Goal: Task Accomplishment & Management: Manage account settings

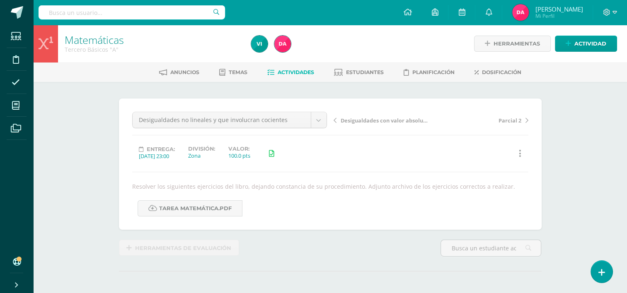
drag, startPoint x: 282, startPoint y: 72, endPoint x: 268, endPoint y: 73, distance: 14.2
click at [268, 73] on icon at bounding box center [270, 72] width 7 height 7
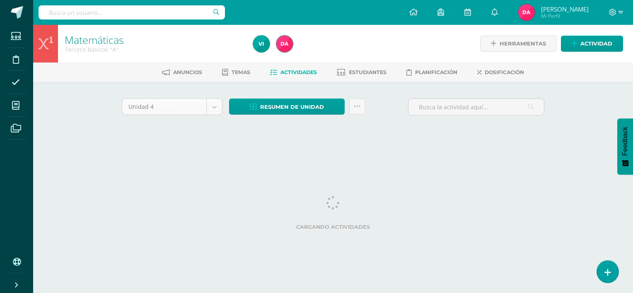
click at [216, 111] on body "Estudiantes Disciplina Asistencia Mis cursos Archivos Soporte Ayuda Reportar un…" at bounding box center [316, 77] width 633 height 155
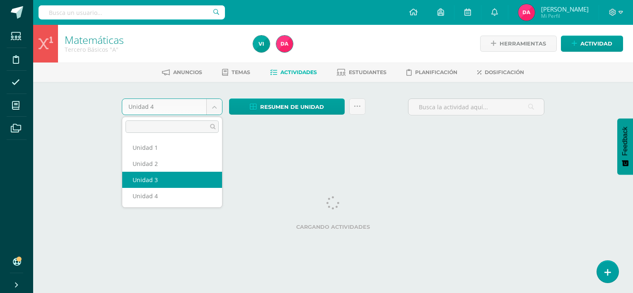
select select "Unidad 3"
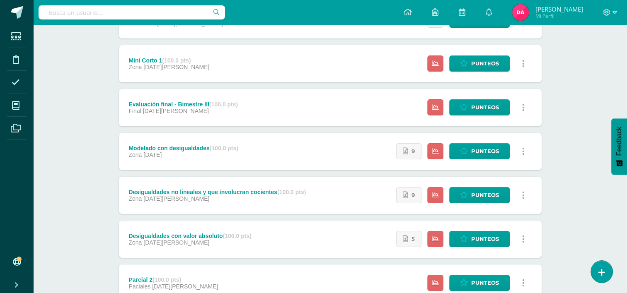
scroll to position [138, 0]
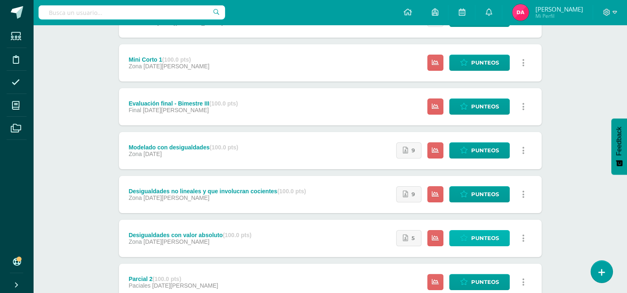
click at [476, 242] on span "Punteos" at bounding box center [485, 238] width 28 height 15
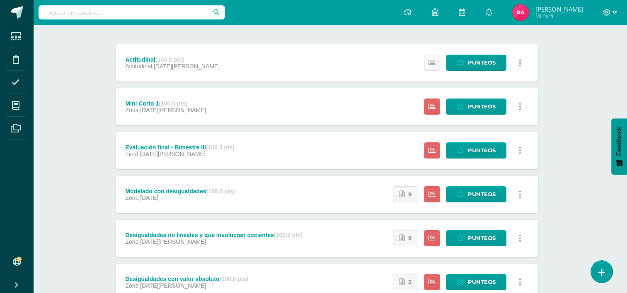
scroll to position [107, 3]
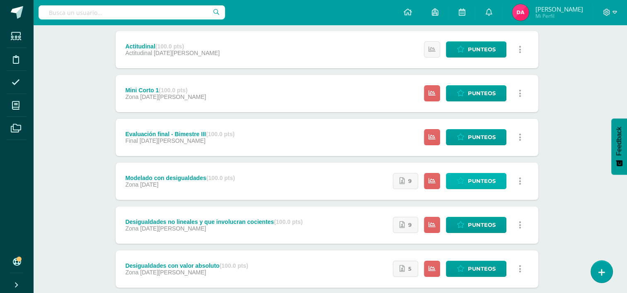
click at [459, 181] on icon at bounding box center [461, 181] width 8 height 7
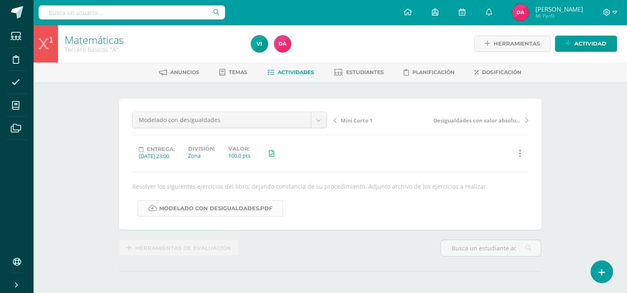
click at [236, 210] on link "Modelado con desigualdades.pdf" at bounding box center [210, 209] width 145 height 16
click at [272, 73] on link "Actividades" at bounding box center [290, 71] width 47 height 13
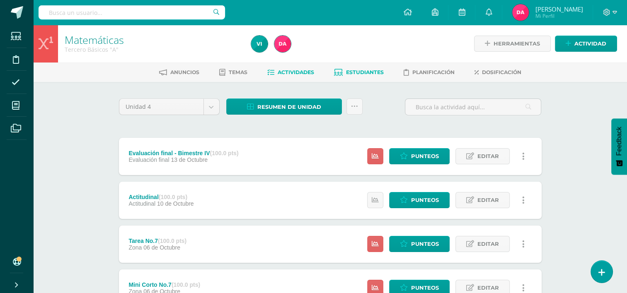
click at [366, 71] on span "Estudiantes" at bounding box center [365, 72] width 38 height 6
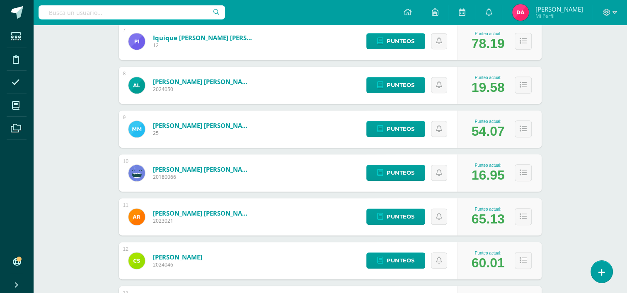
scroll to position [424, 0]
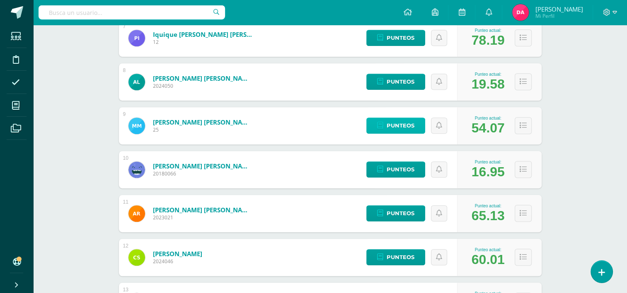
click at [390, 125] on span "Punteos" at bounding box center [401, 125] width 28 height 15
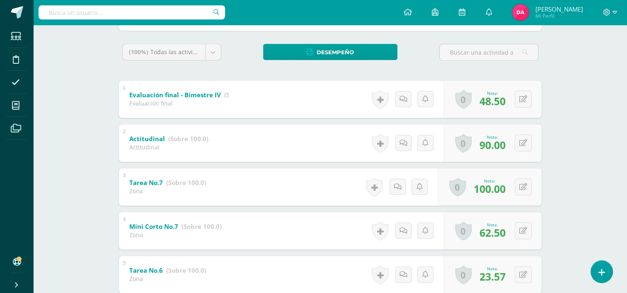
scroll to position [128, 0]
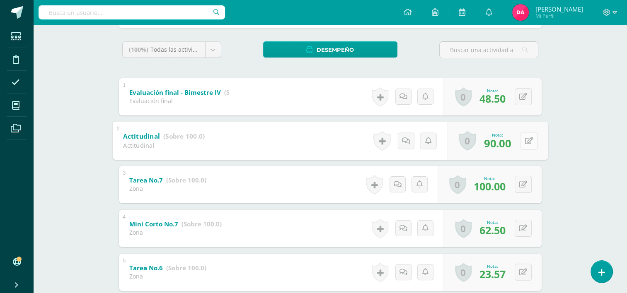
click at [525, 145] on button at bounding box center [528, 140] width 17 height 17
type input "95"
click at [503, 144] on icon at bounding box center [506, 143] width 7 height 7
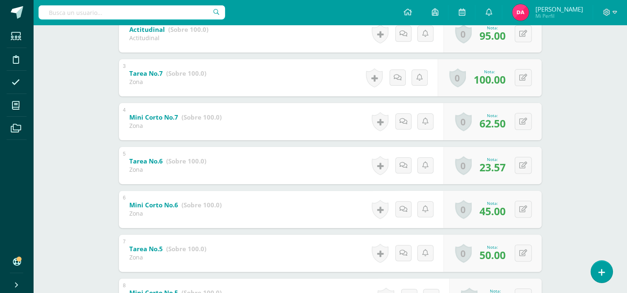
scroll to position [249, 0]
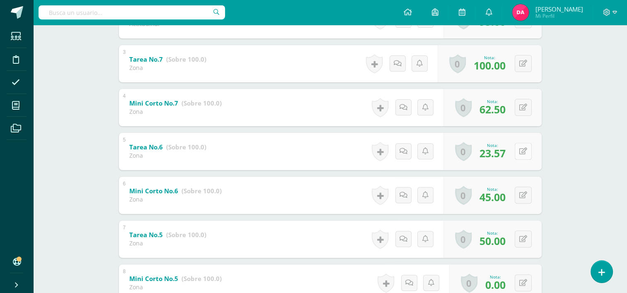
click at [525, 155] on button at bounding box center [523, 151] width 17 height 17
click at [525, 150] on icon at bounding box center [523, 151] width 8 height 7
click at [504, 154] on icon at bounding box center [506, 154] width 7 height 7
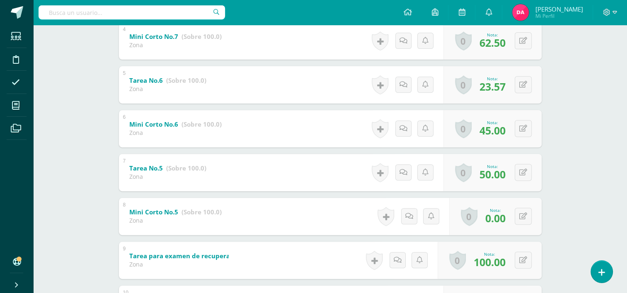
scroll to position [311, 0]
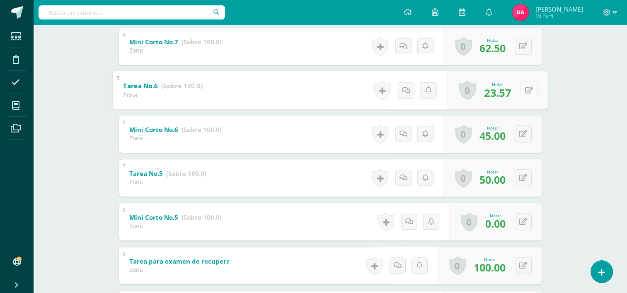
click at [527, 87] on button at bounding box center [528, 90] width 17 height 17
type input "33.57"
click at [502, 97] on link at bounding box center [506, 93] width 17 height 17
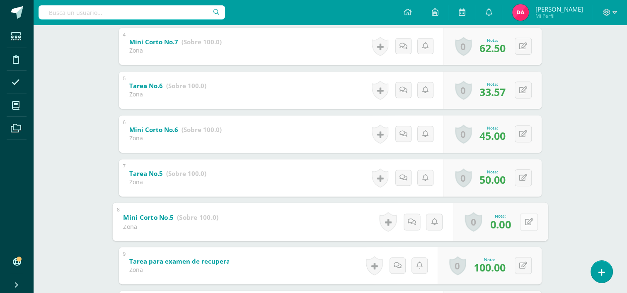
click at [527, 222] on button at bounding box center [528, 221] width 17 height 17
type input "20"
click at [508, 219] on link at bounding box center [506, 224] width 17 height 17
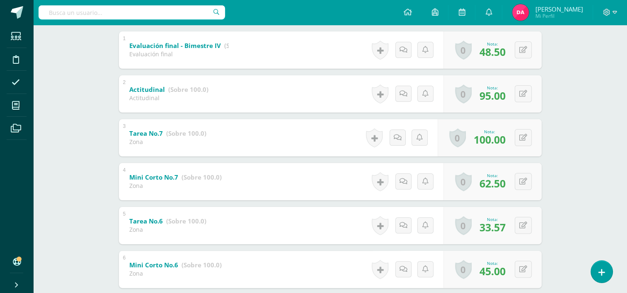
scroll to position [0, 0]
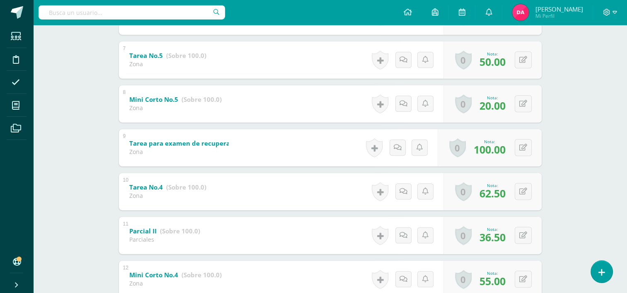
scroll to position [427, 0]
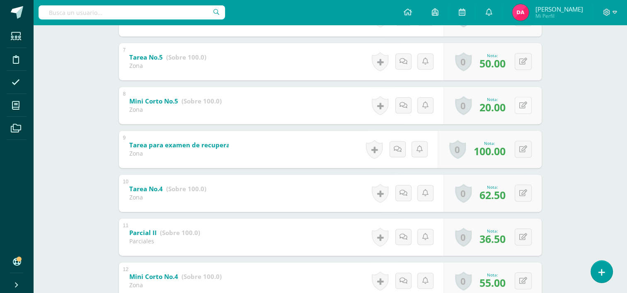
click at [525, 105] on icon at bounding box center [523, 105] width 8 height 7
type input "50"
click at [505, 113] on link at bounding box center [506, 108] width 17 height 17
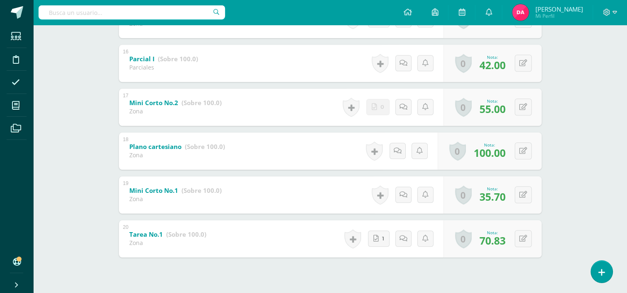
scroll to position [821, 0]
click at [528, 189] on button at bounding box center [528, 194] width 17 height 17
type input "45.70"
click at [507, 198] on icon at bounding box center [506, 197] width 7 height 7
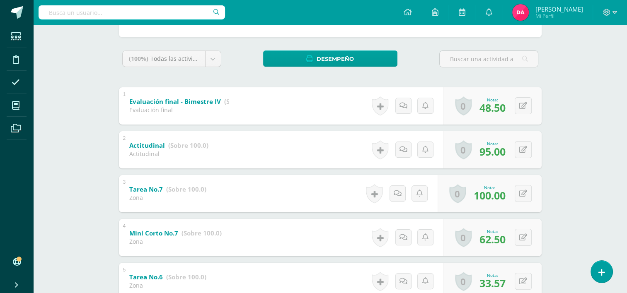
scroll to position [55, 0]
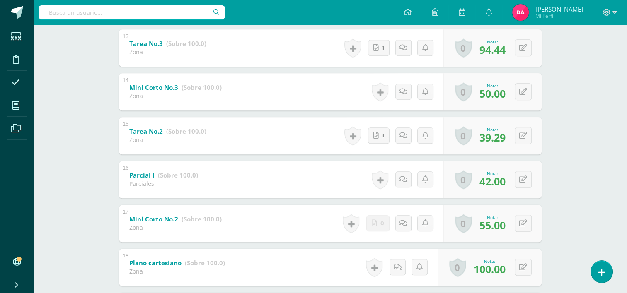
scroll to position [701, 0]
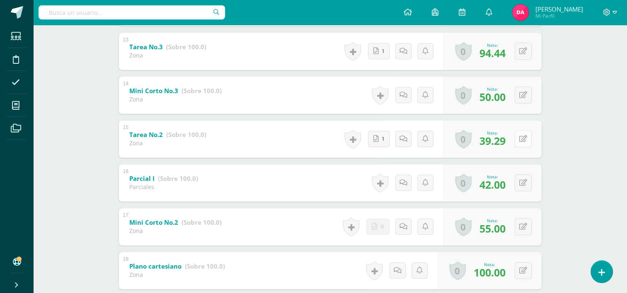
click at [525, 139] on icon at bounding box center [523, 138] width 8 height 7
type input "49.29"
click at [497, 141] on div "Nota 49.29" at bounding box center [496, 139] width 104 height 39
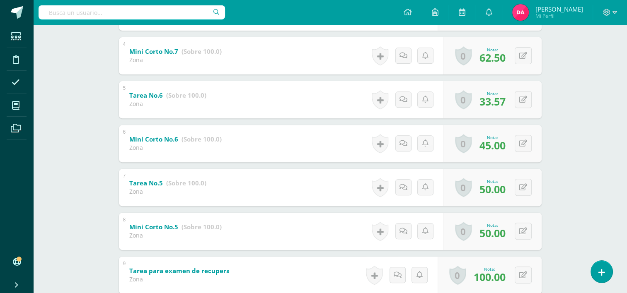
scroll to position [300, 0]
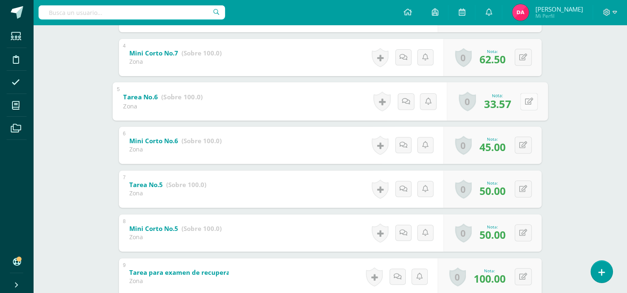
click at [525, 101] on icon at bounding box center [529, 101] width 8 height 7
type input "43.57"
click at [511, 103] on link at bounding box center [506, 104] width 17 height 17
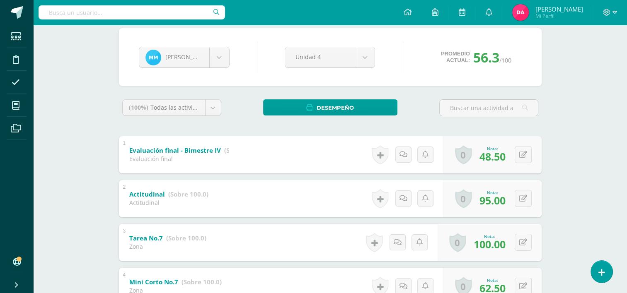
scroll to position [69, 0]
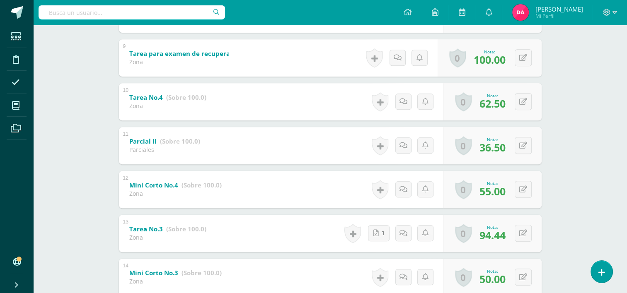
scroll to position [519, 0]
click at [522, 145] on icon at bounding box center [523, 145] width 8 height 7
type input "46.50"
click at [500, 147] on link at bounding box center [506, 148] width 17 height 17
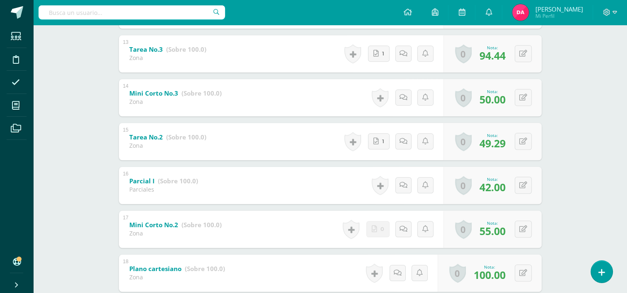
scroll to position [724, 0]
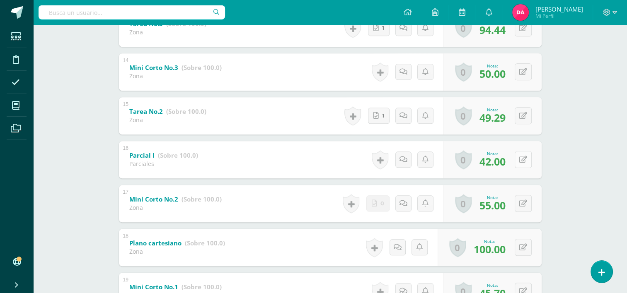
click at [524, 162] on icon at bounding box center [523, 159] width 8 height 7
type input "52"
click at [510, 162] on link at bounding box center [506, 162] width 17 height 17
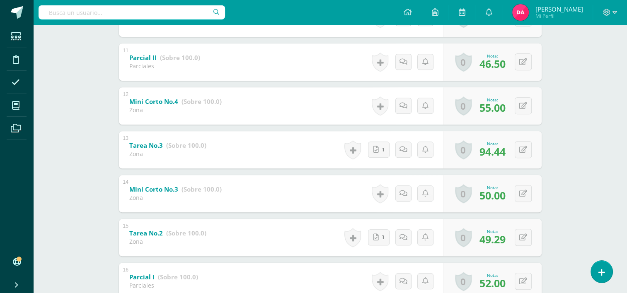
scroll to position [600, 0]
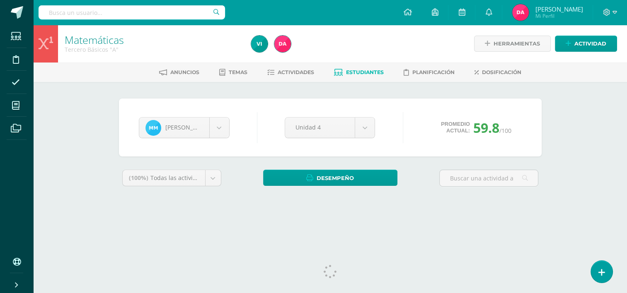
drag, startPoint x: 0, startPoint y: 0, endPoint x: 213, endPoint y: 100, distance: 235.0
click at [213, 100] on body "Estudiantes Disciplina Asistencia Mis cursos Archivos Soporte Ayuda Reportar un…" at bounding box center [313, 111] width 627 height 223
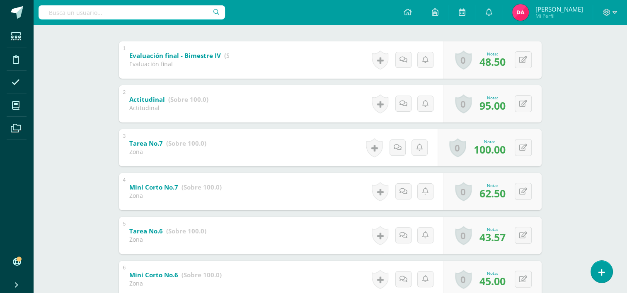
scroll to position [179, 0]
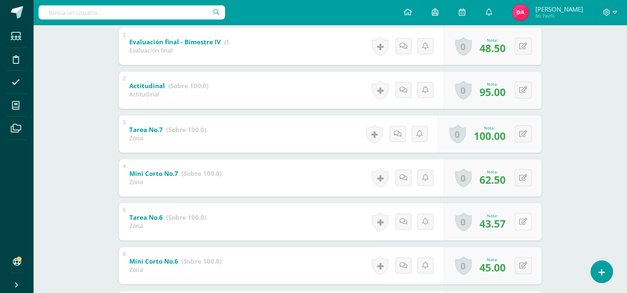
click at [520, 220] on button at bounding box center [523, 221] width 17 height 17
type input "53.57"
click at [500, 226] on link at bounding box center [506, 224] width 17 height 17
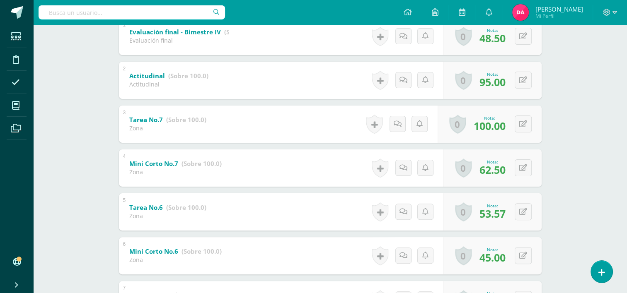
scroll to position [191, 0]
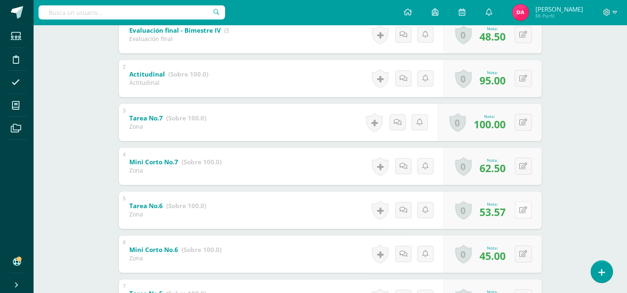
click at [519, 214] on button at bounding box center [523, 210] width 17 height 17
type input "50.57"
click at [503, 215] on icon at bounding box center [506, 213] width 7 height 7
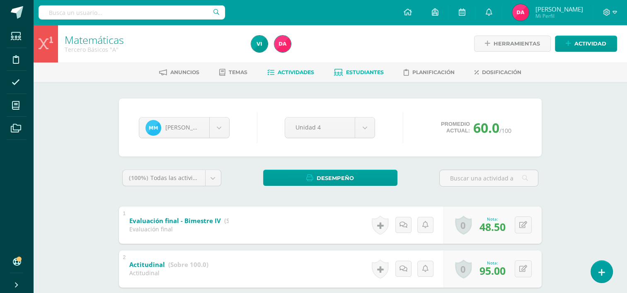
click at [301, 73] on span "Actividades" at bounding box center [296, 72] width 36 height 6
